Goal: Information Seeking & Learning: Learn about a topic

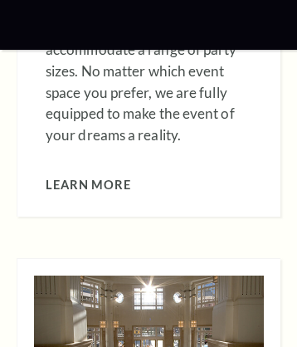
scroll to position [0, 136]
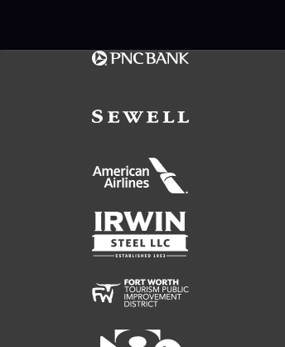
scroll to position [1989, 0]
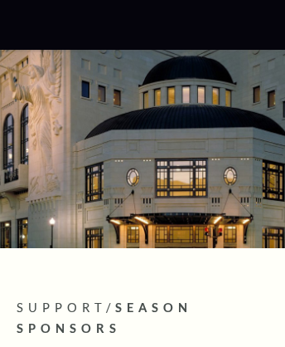
scroll to position [288, 0]
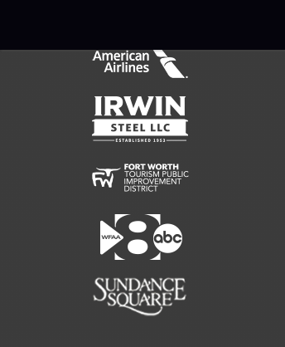
scroll to position [4749, 0]
